Goal: Task Accomplishment & Management: Manage account settings

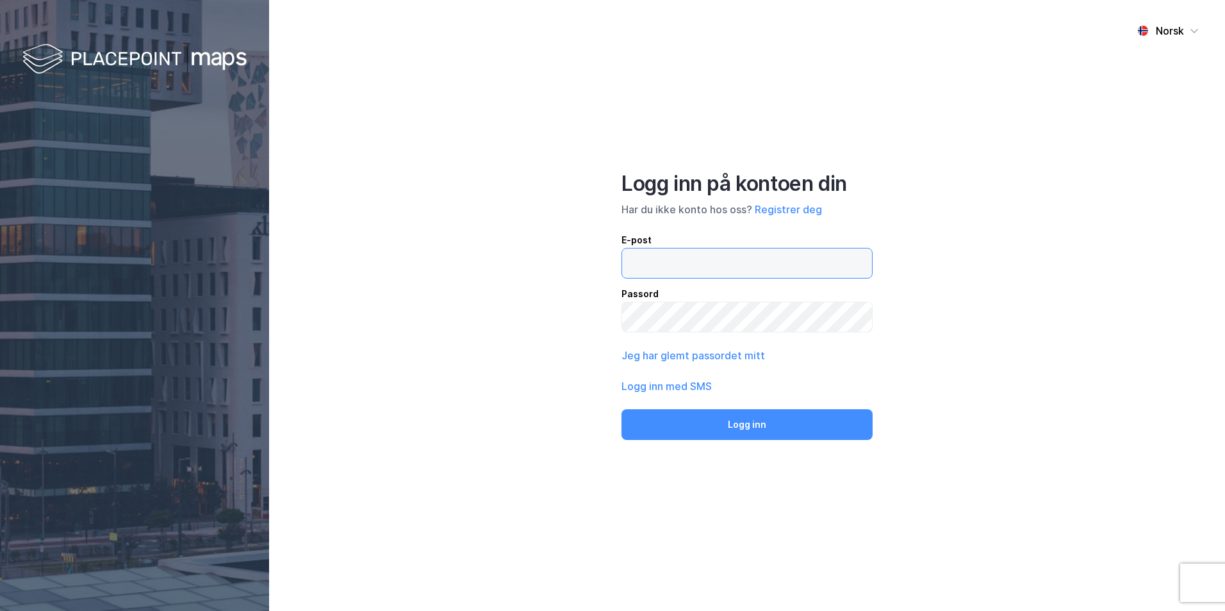
click at [784, 262] on input "email" at bounding box center [747, 263] width 250 height 29
type input "[EMAIL_ADDRESS][DOMAIN_NAME]"
click at [621, 409] on button "Logg inn" at bounding box center [746, 424] width 251 height 31
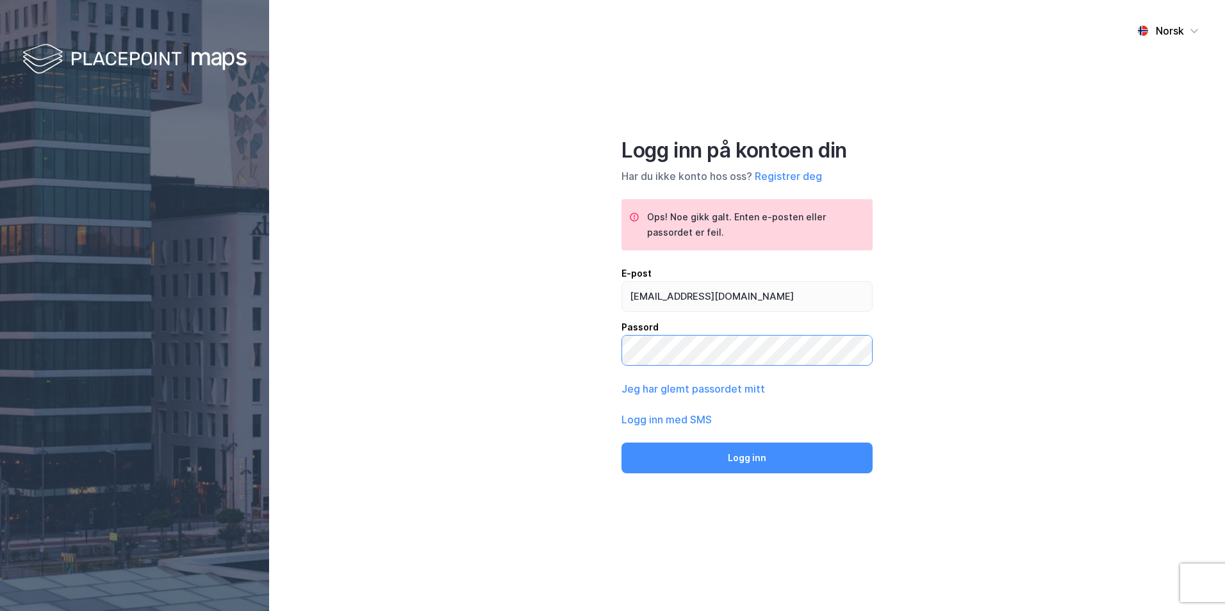
click at [589, 347] on div "Norsk Logg inn på kontoen din Har du ikke konto hos oss? Registrer deg Ops! Noe…" at bounding box center [747, 305] width 956 height 611
click at [720, 425] on div "Logg inn med SMS" at bounding box center [746, 419] width 251 height 15
click at [717, 425] on div "Logg inn med SMS" at bounding box center [746, 419] width 251 height 15
click at [699, 420] on button "Logg inn med SMS" at bounding box center [666, 419] width 90 height 15
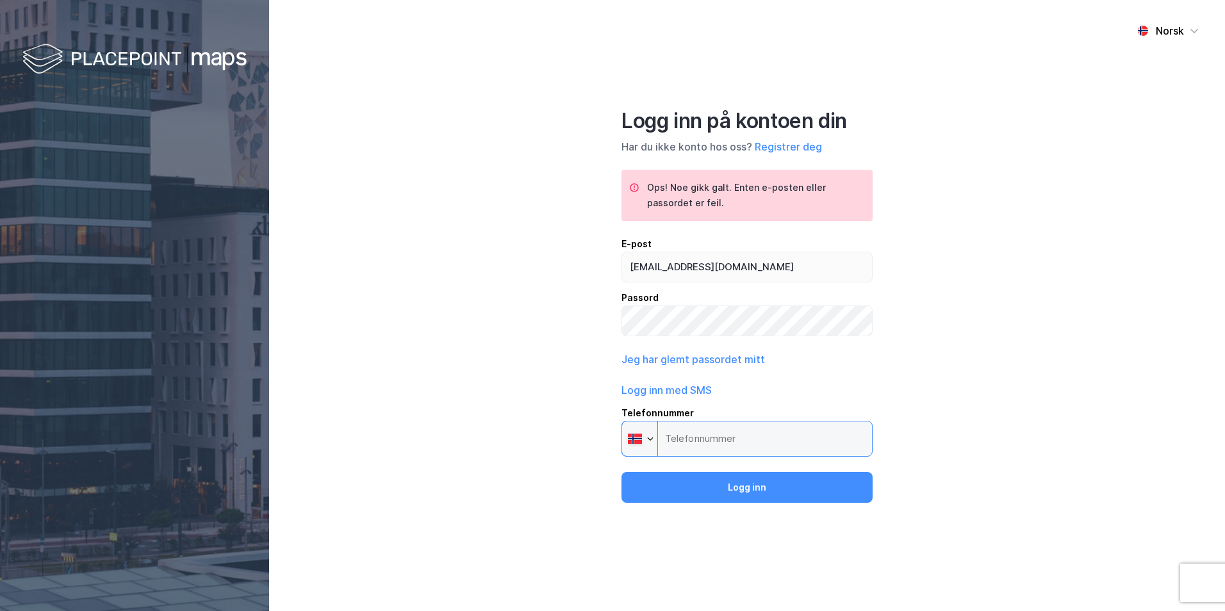
click at [716, 436] on input "Telefonnummer Phone" at bounding box center [746, 439] width 251 height 36
click at [713, 436] on input "Telefonnummer Phone" at bounding box center [746, 439] width 251 height 36
click at [739, 434] on input "Telefonnummer Phone" at bounding box center [746, 439] width 251 height 36
click at [748, 441] on input "Telefonnummer Phone" at bounding box center [746, 439] width 251 height 36
click at [760, 198] on div "Ops! Noe gikk galt. Enten e-posten eller passordet er feil." at bounding box center [754, 195] width 215 height 31
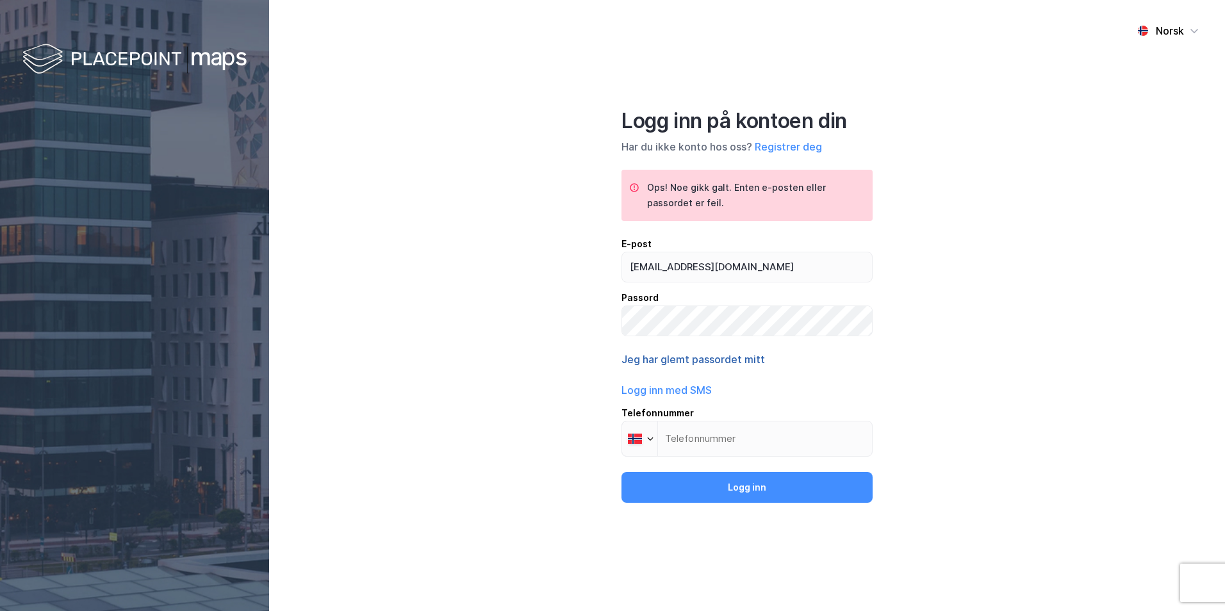
click at [736, 362] on button "Jeg har glemt passordet mitt" at bounding box center [693, 359] width 144 height 15
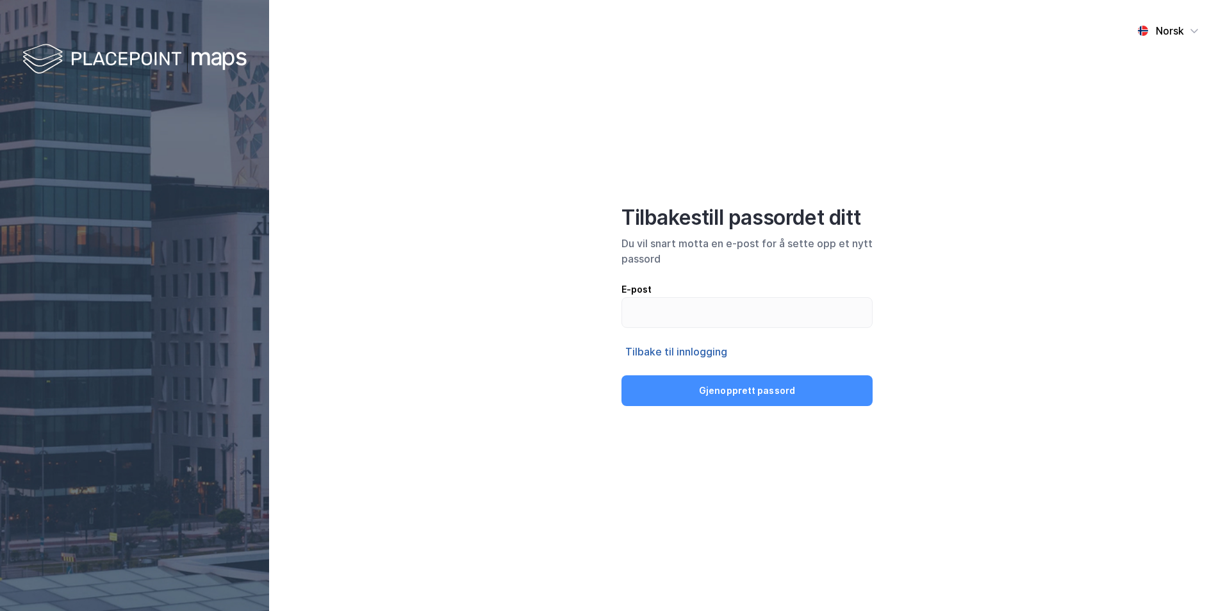
click at [698, 352] on button "Tilbake til innlogging" at bounding box center [676, 351] width 110 height 17
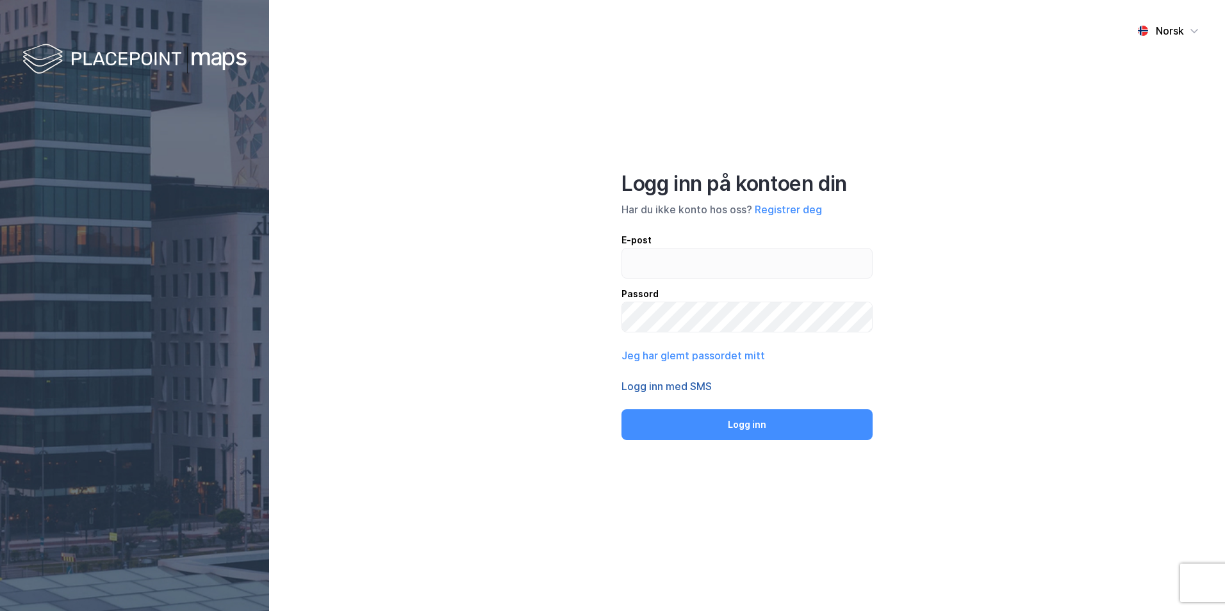
click at [680, 388] on button "Logg inn med SMS" at bounding box center [666, 386] width 90 height 15
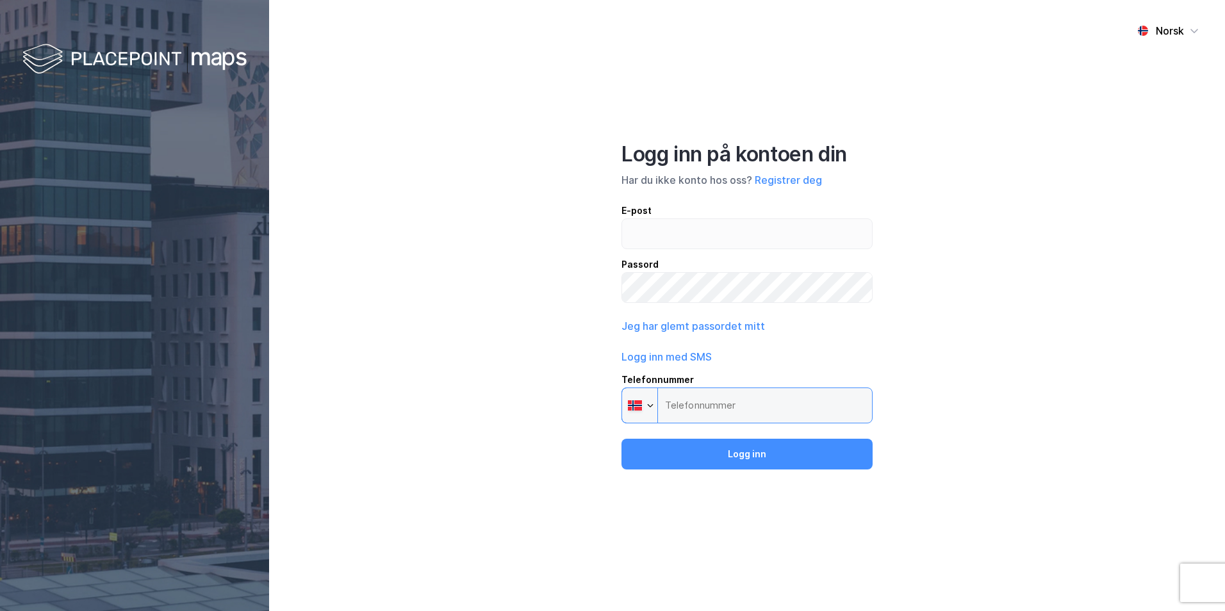
click at [709, 407] on input "Telefonnummer Phone" at bounding box center [746, 406] width 251 height 36
